Goal: Task Accomplishment & Management: Use online tool/utility

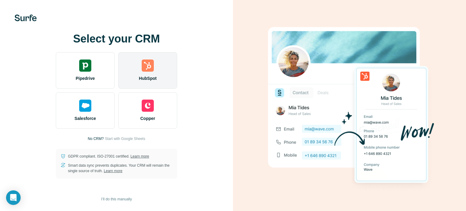
click at [149, 70] on img at bounding box center [148, 65] width 12 height 12
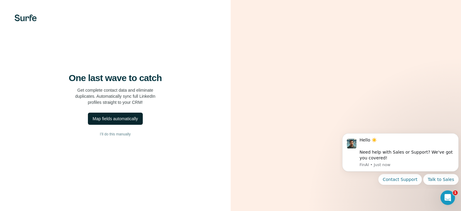
click at [133, 122] on div "Map fields automatically" at bounding box center [115, 119] width 45 height 6
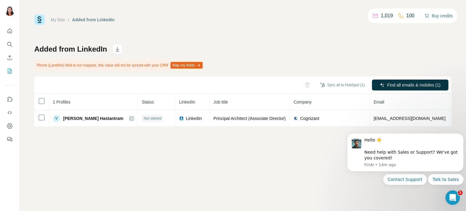
click at [442, 13] on button "Buy credits" at bounding box center [438, 16] width 28 height 8
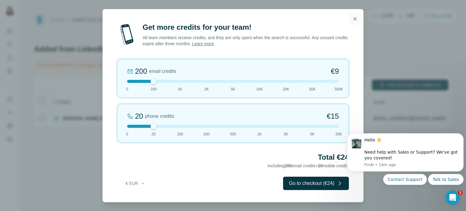
click at [354, 19] on icon "button" at bounding box center [355, 19] width 6 height 6
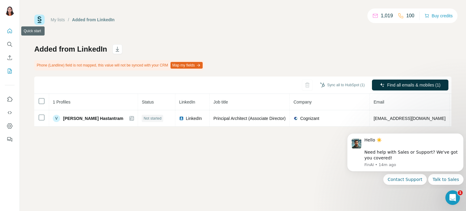
click at [14, 32] on button "Quick start" at bounding box center [10, 30] width 10 height 11
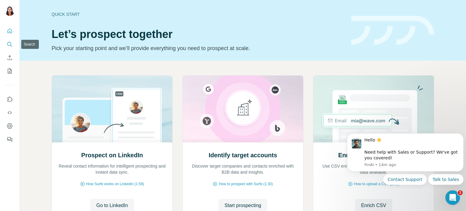
click at [10, 45] on icon "Search" at bounding box center [10, 44] width 6 height 6
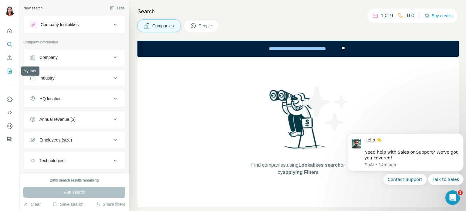
click at [9, 71] on icon "My lists" at bounding box center [10, 71] width 3 height 4
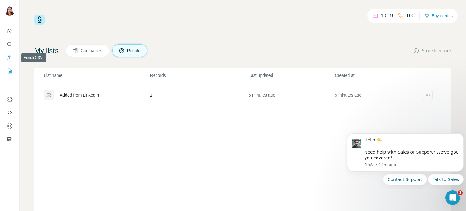
click at [8, 58] on icon "Enrich CSV" at bounding box center [10, 58] width 6 height 6
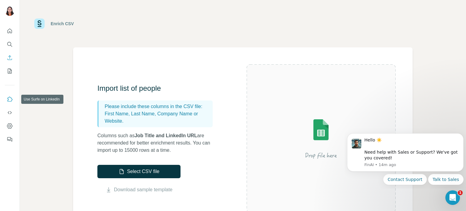
click at [13, 100] on button "Use Surfe on LinkedIn" at bounding box center [10, 99] width 10 height 11
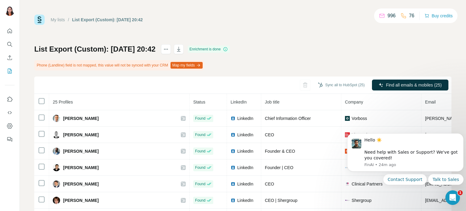
click at [393, 55] on div "List Export (Custom): [DATE] 20:42 Enrichment is done Phone (Landline) field is…" at bounding box center [242, 149] width 417 height 210
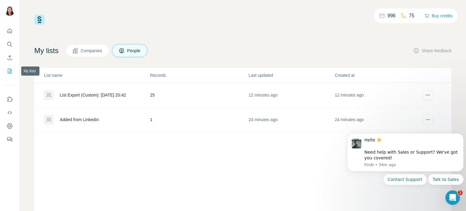
click at [8, 70] on icon "My lists" at bounding box center [10, 71] width 6 height 6
click at [33, 71] on div "996 75 Buy credits My lists Companies People Share feedback List name Records L…" at bounding box center [243, 105] width 446 height 211
click at [11, 42] on icon "Search" at bounding box center [10, 44] width 6 height 6
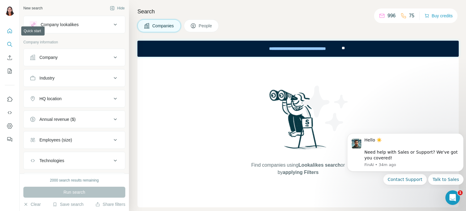
click at [9, 32] on icon "Quick start" at bounding box center [10, 31] width 5 height 5
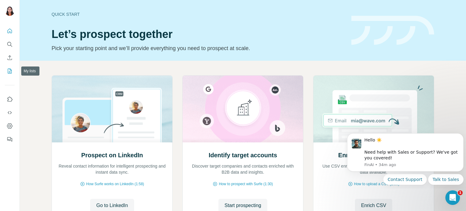
click at [6, 73] on button "My lists" at bounding box center [10, 71] width 10 height 11
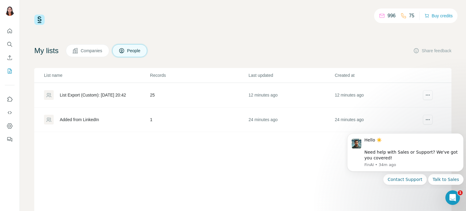
click at [71, 96] on div "List Export (Custom): [DATE] 20:42" at bounding box center [93, 95] width 66 height 6
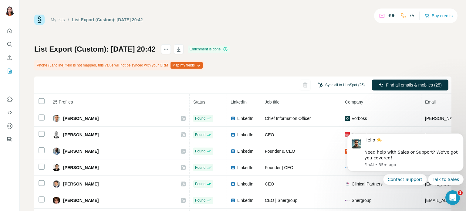
click at [331, 85] on button "Sync all to HubSpot (25)" at bounding box center [341, 84] width 55 height 9
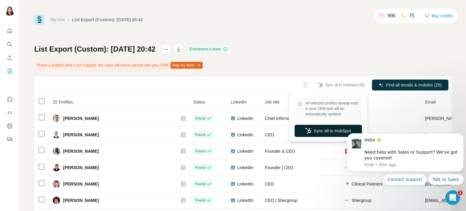
click at [326, 126] on button "Sync all to HubSpot" at bounding box center [328, 131] width 67 height 12
